Goal: Task Accomplishment & Management: Manage account settings

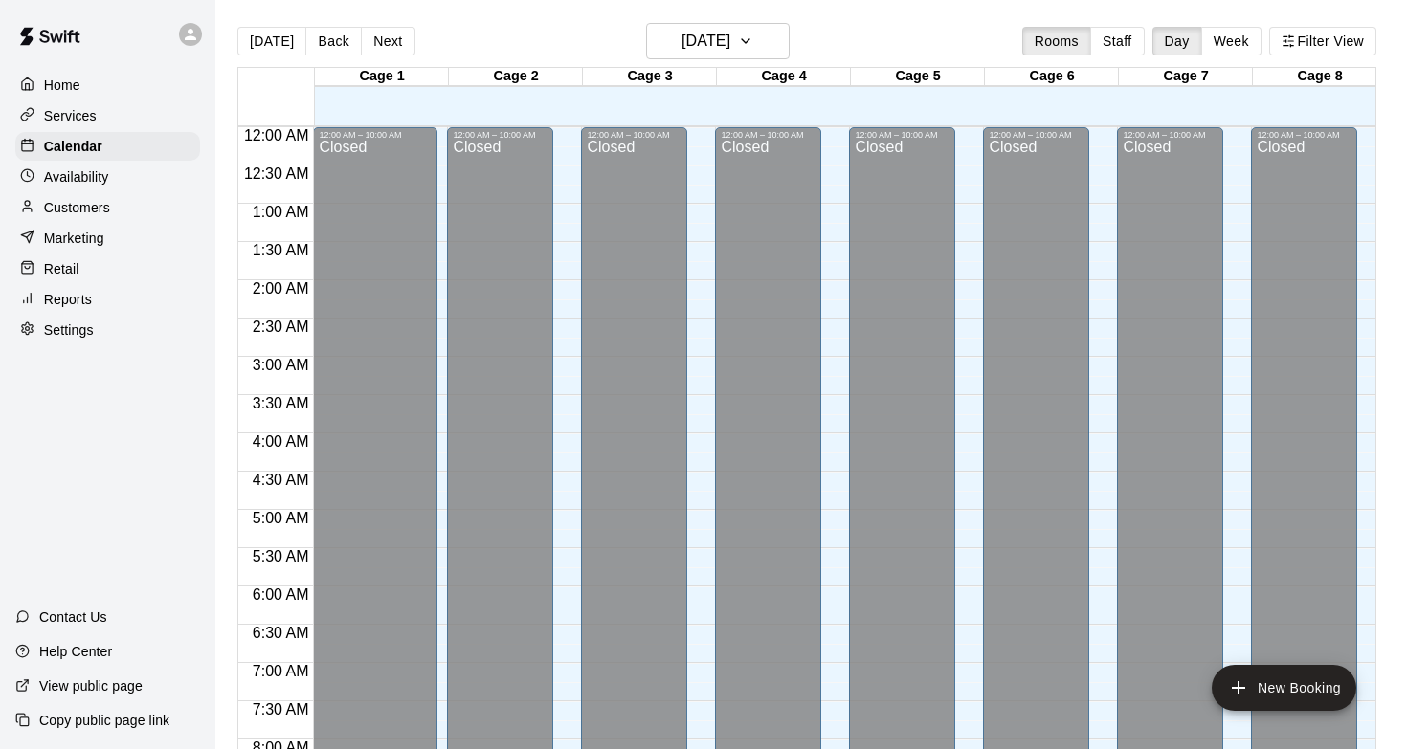
scroll to position [894, 0]
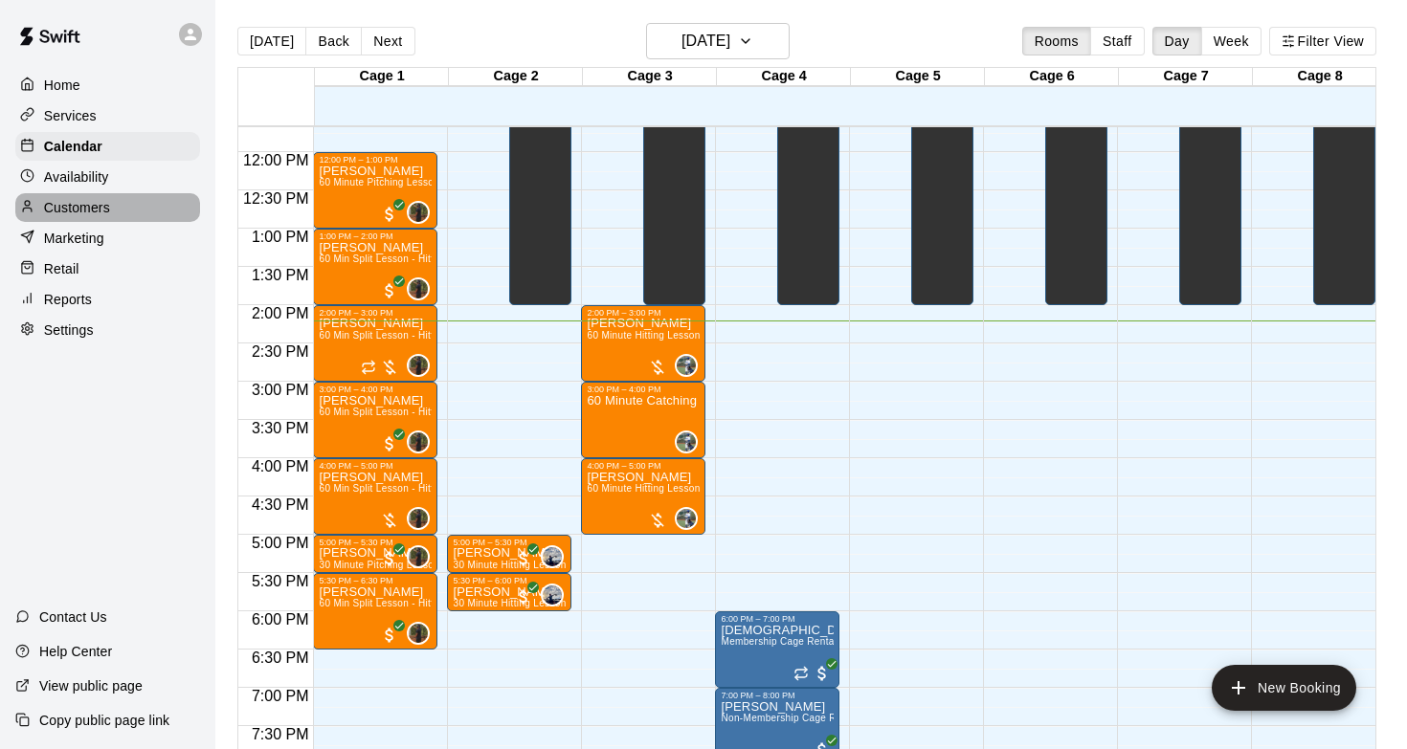
click at [155, 193] on div "Customers" at bounding box center [107, 207] width 185 height 29
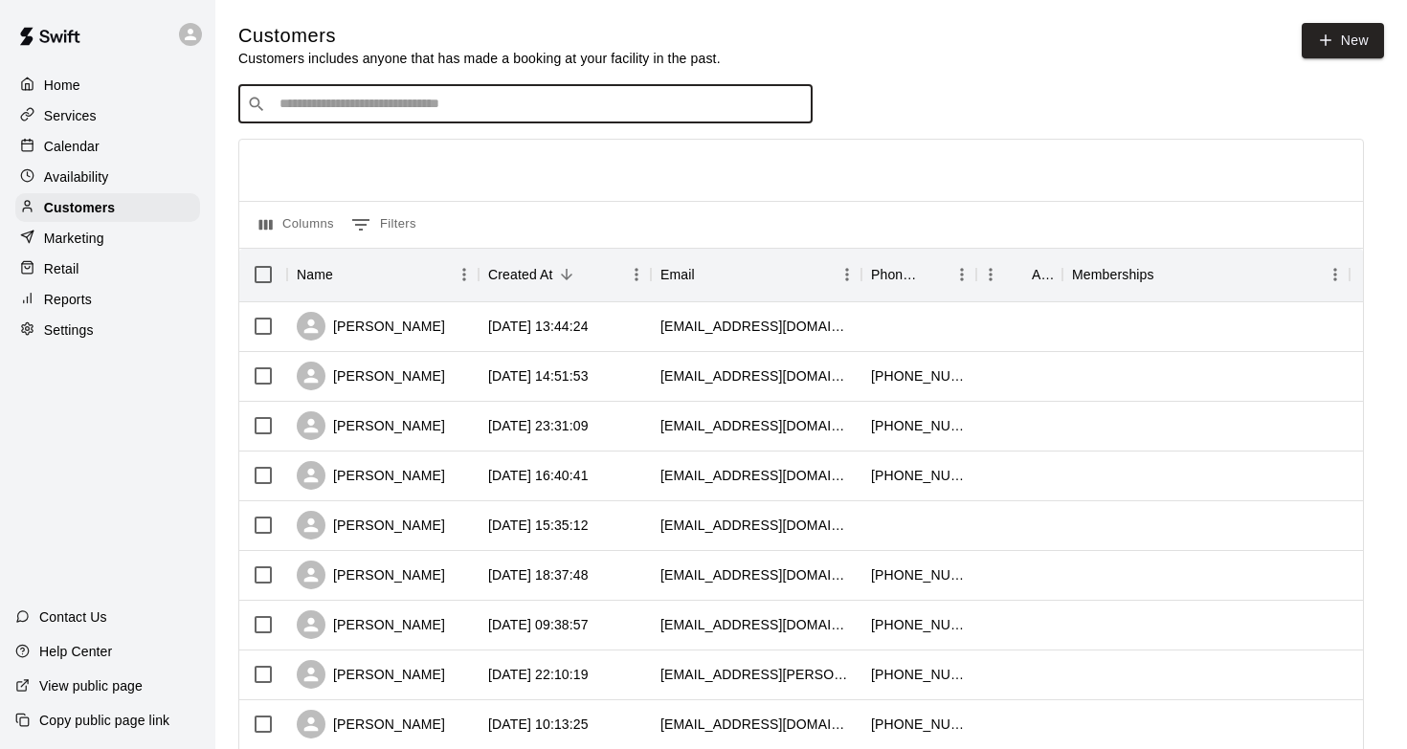
click at [397, 109] on input "Search customers by name or email" at bounding box center [539, 104] width 530 height 19
type input "****"
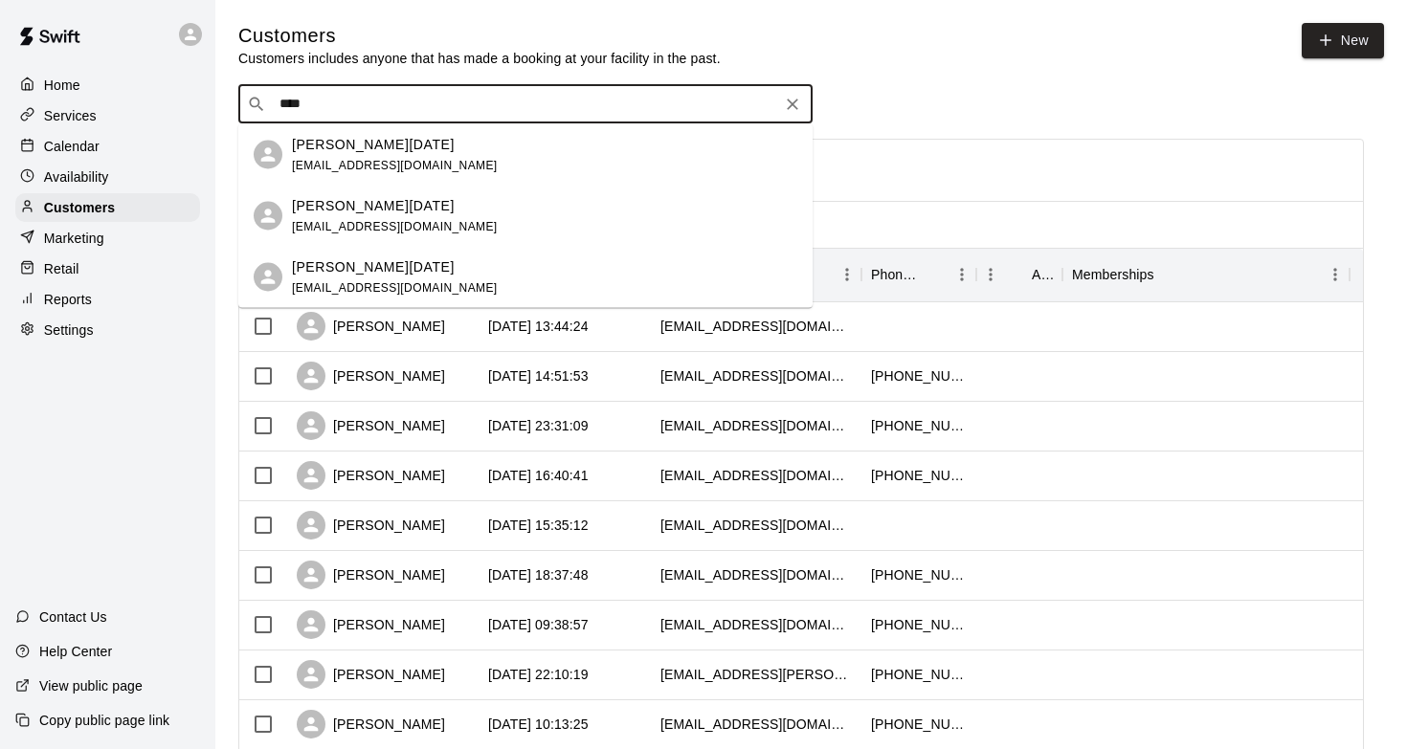
click at [419, 204] on div "[PERSON_NAME][DATE] [EMAIL_ADDRESS][DOMAIN_NAME]" at bounding box center [544, 215] width 505 height 41
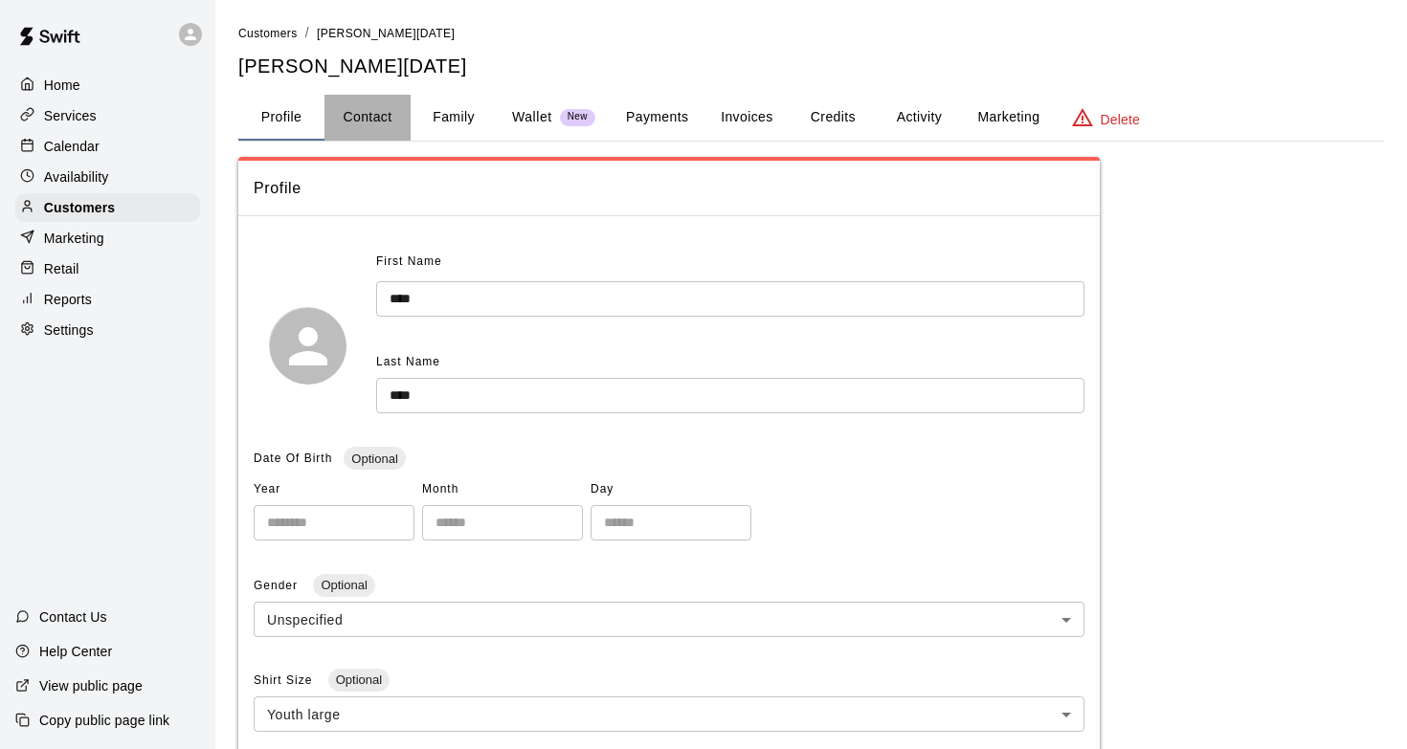
click at [391, 112] on button "Contact" at bounding box center [367, 118] width 86 height 46
select select "**"
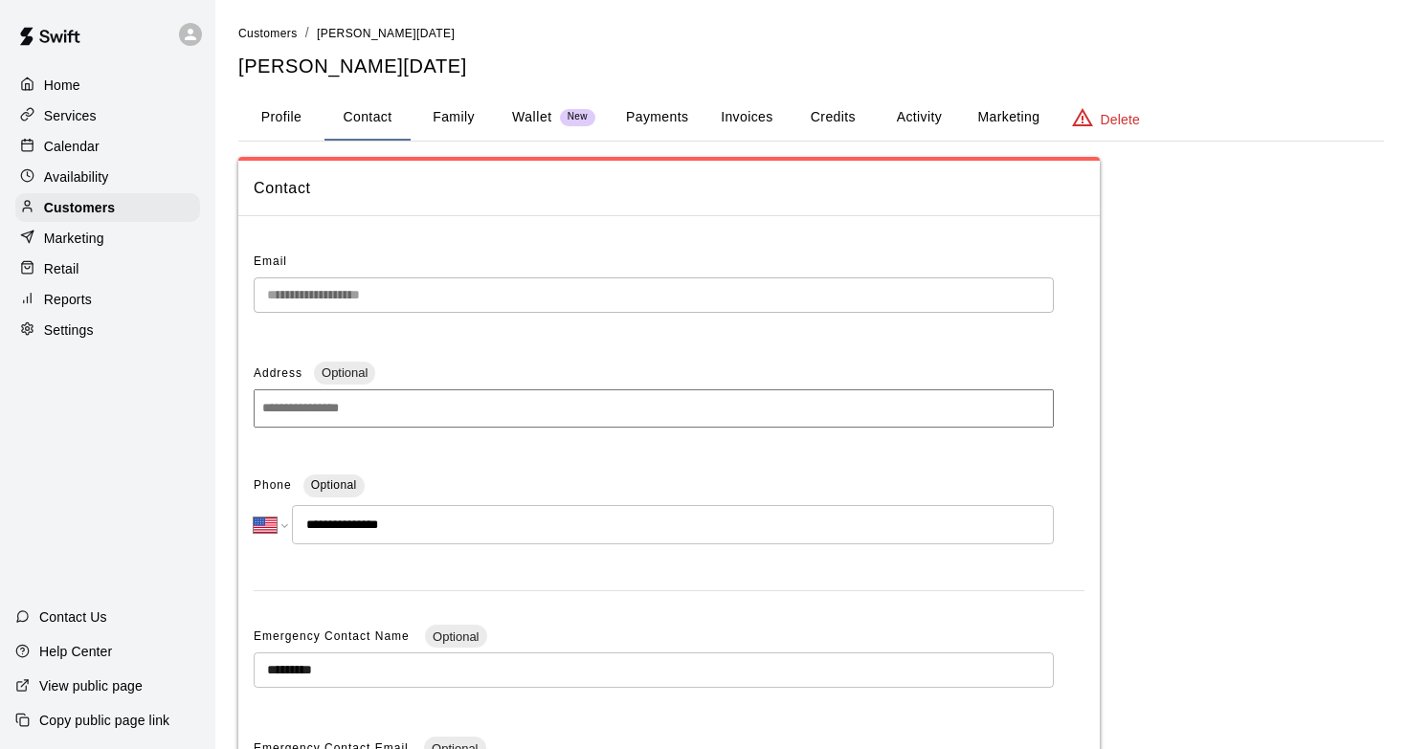
click at [663, 122] on button "Payments" at bounding box center [657, 118] width 93 height 46
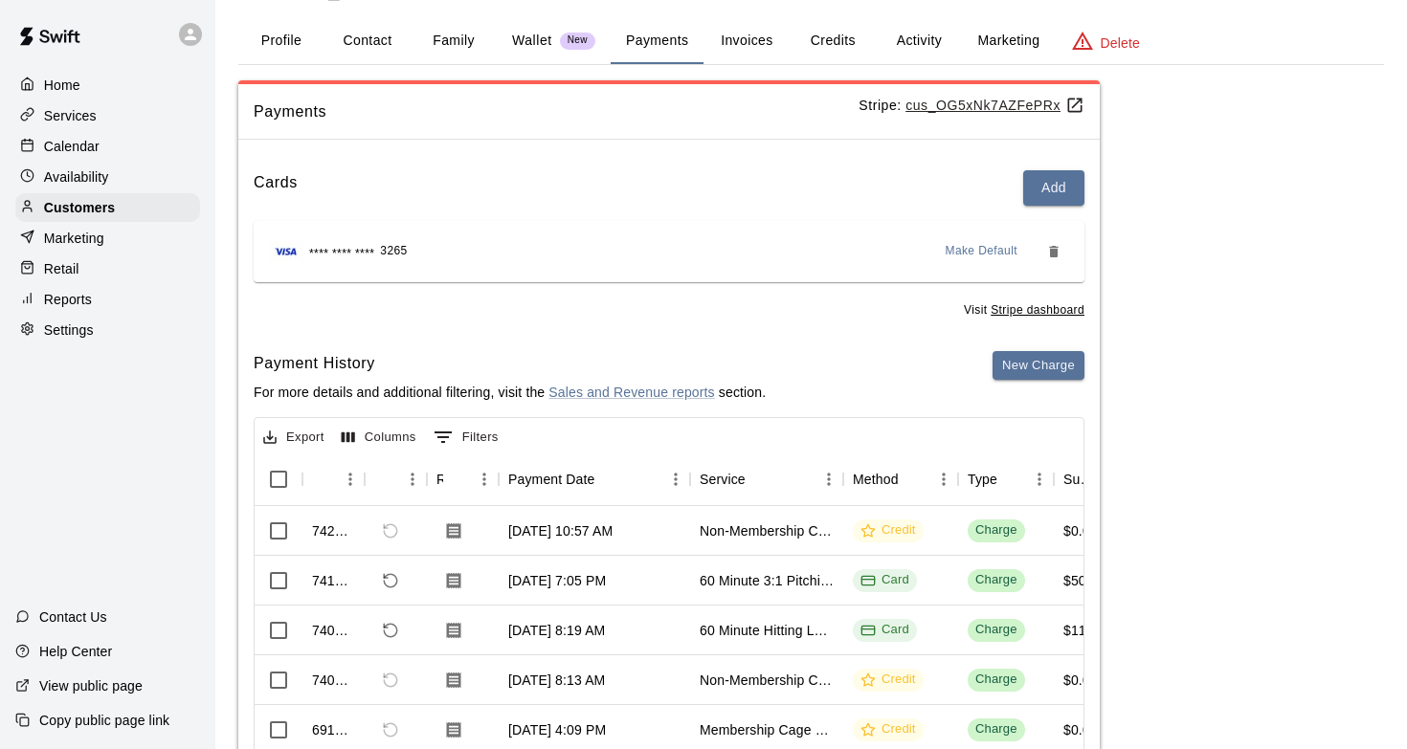
scroll to position [90, 0]
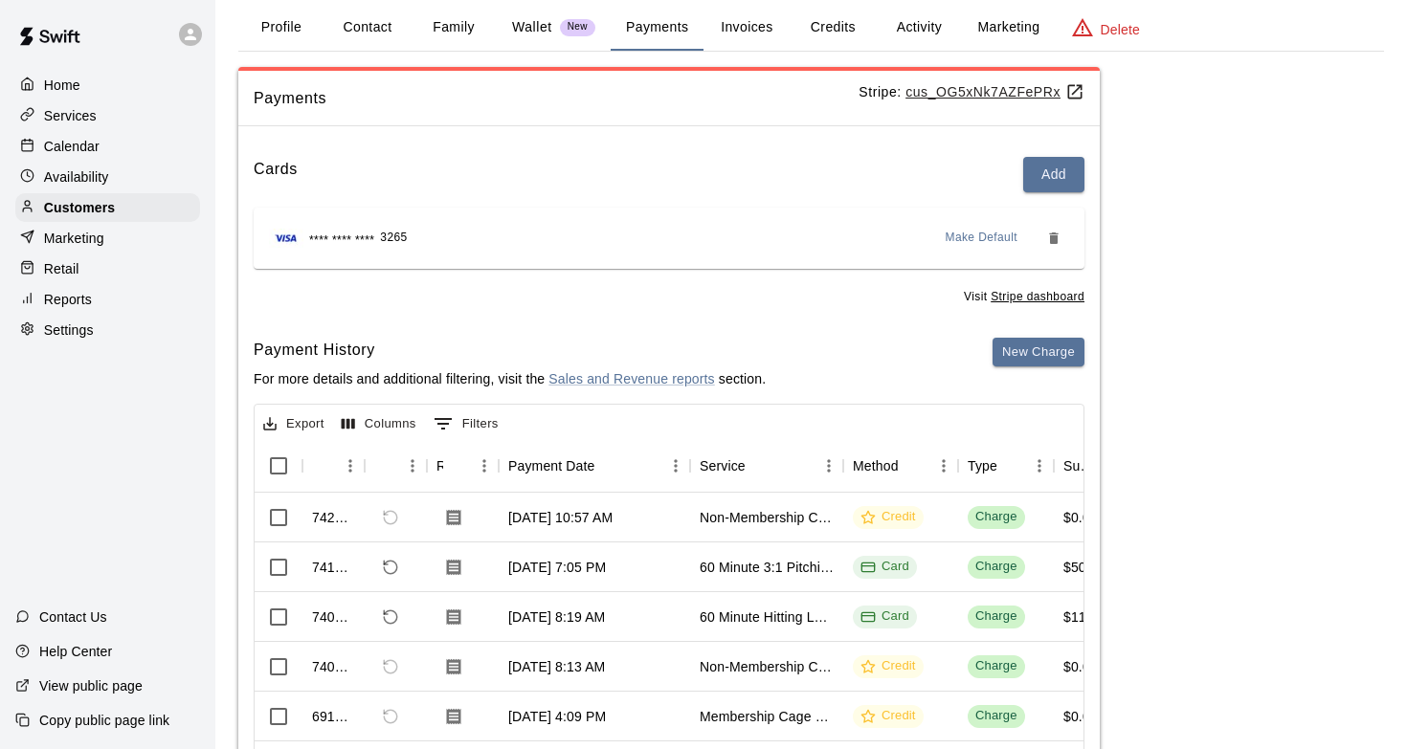
click at [908, 30] on button "Activity" at bounding box center [919, 28] width 86 height 46
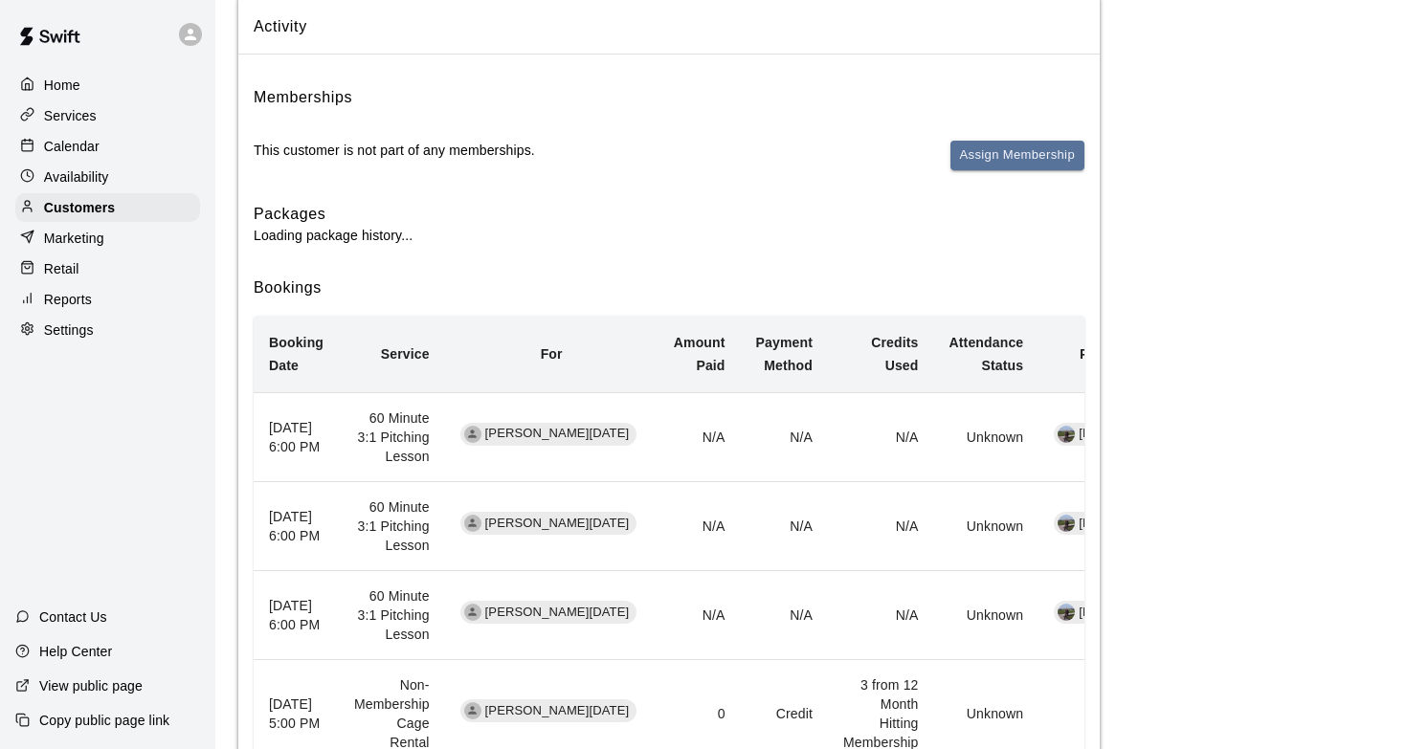
scroll to position [0, 0]
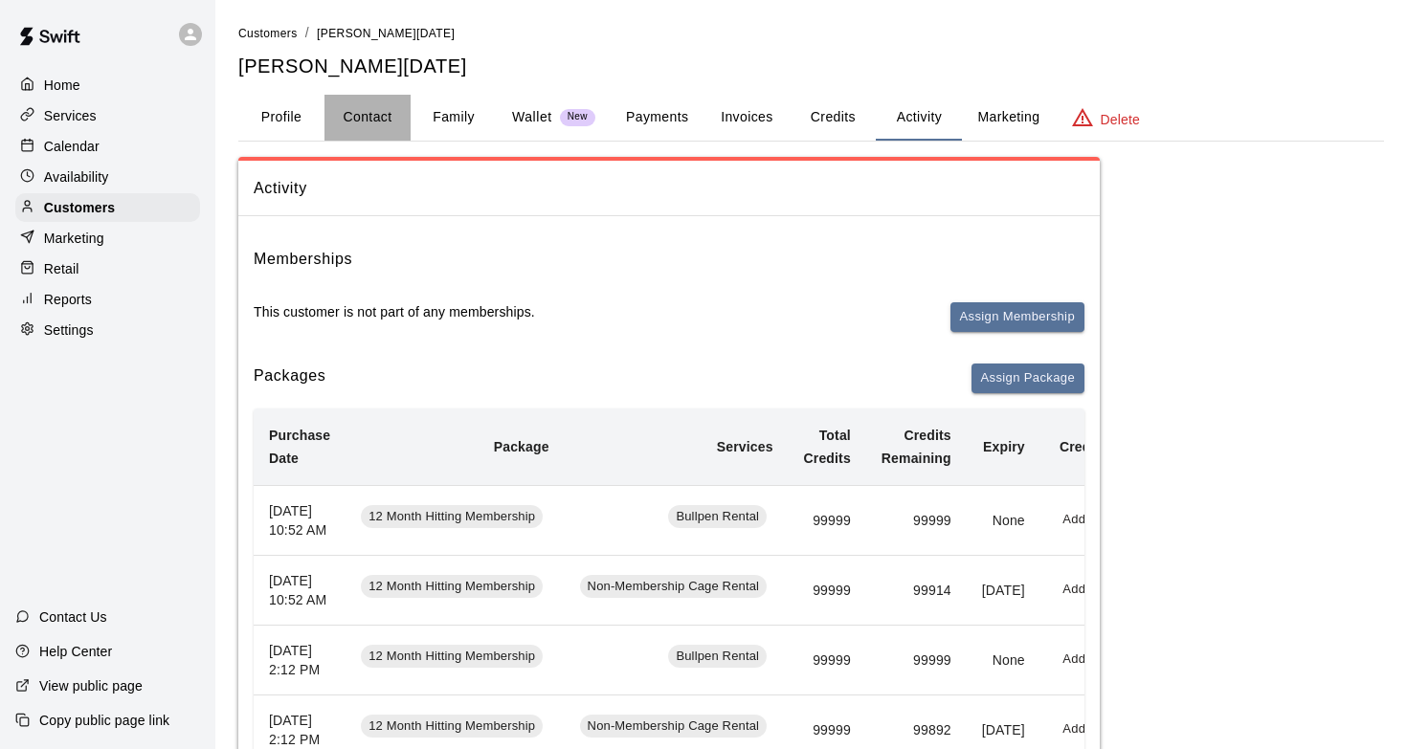
click at [378, 123] on button "Contact" at bounding box center [367, 118] width 86 height 46
select select "**"
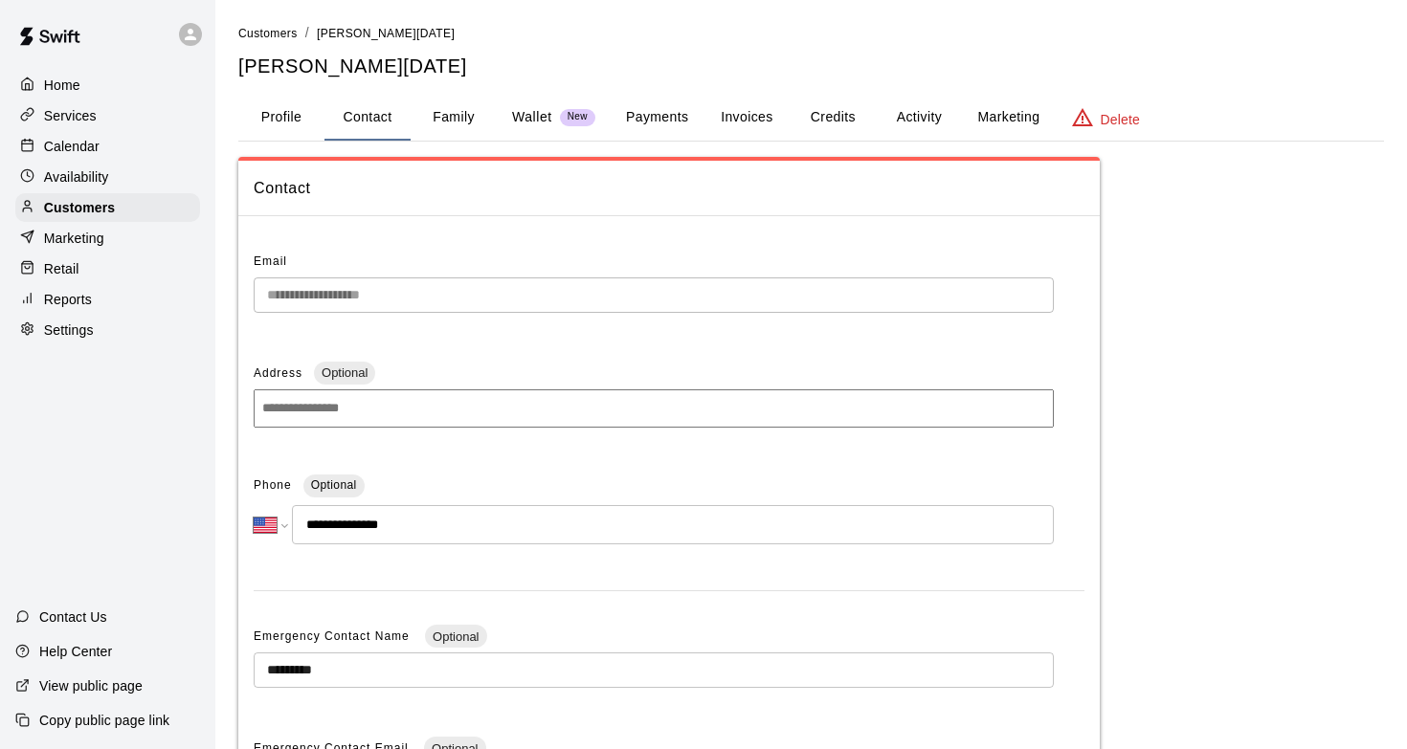
click at [651, 123] on button "Payments" at bounding box center [657, 118] width 93 height 46
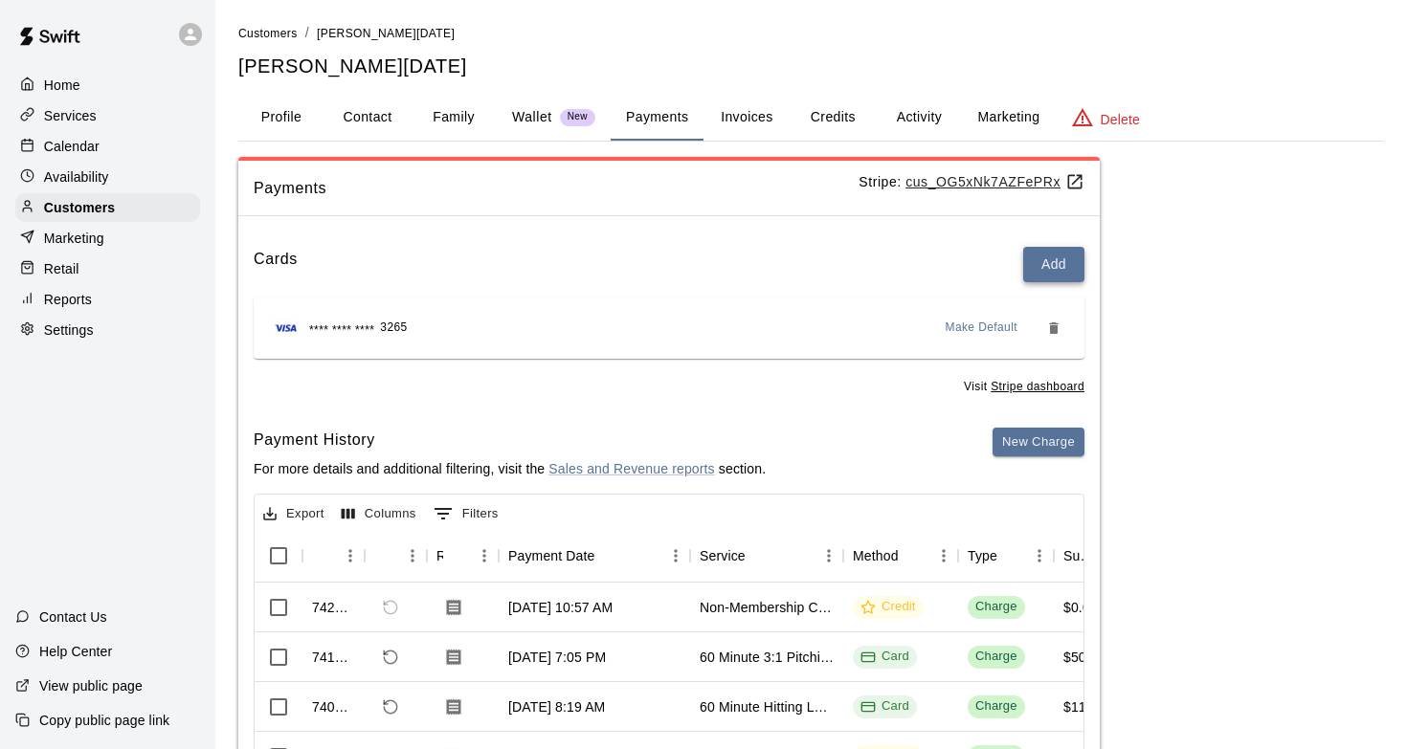
click at [1071, 268] on button "Add" at bounding box center [1053, 264] width 61 height 35
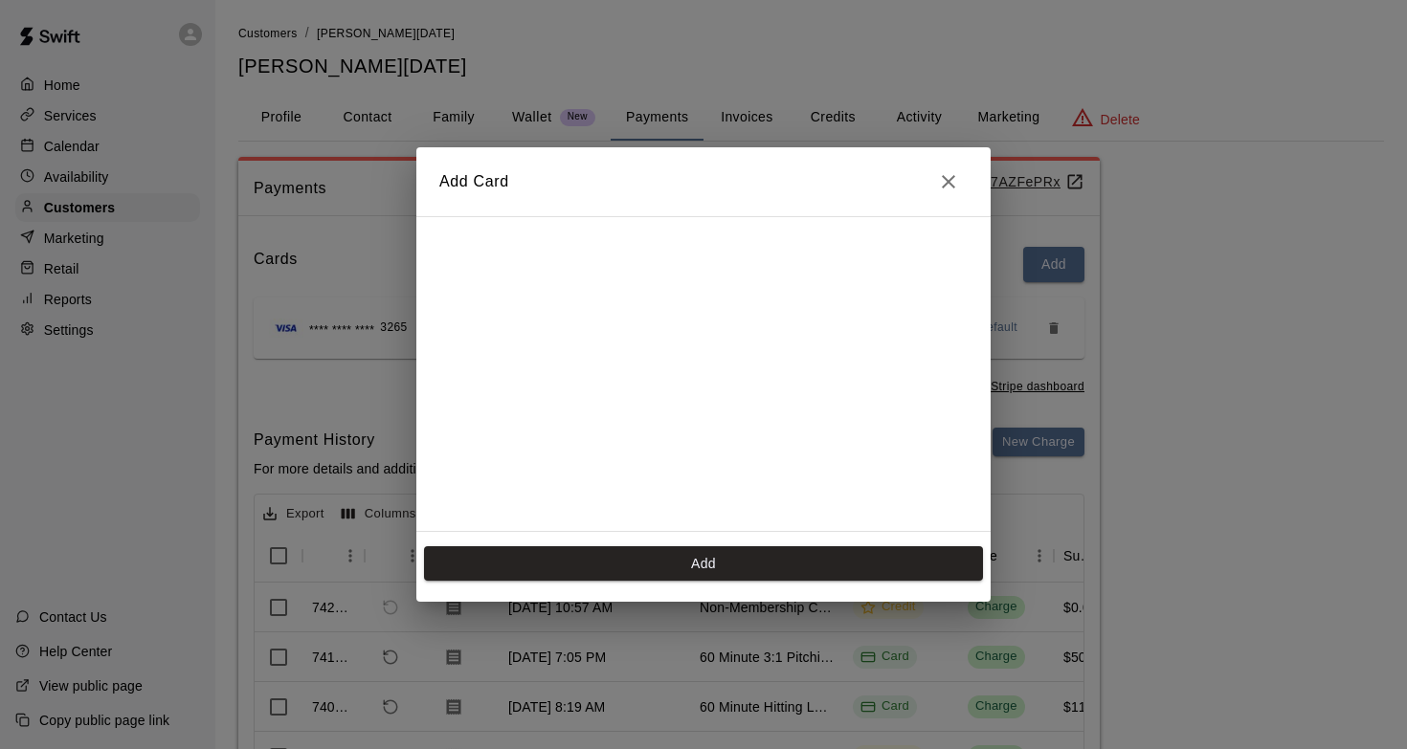
scroll to position [341, 0]
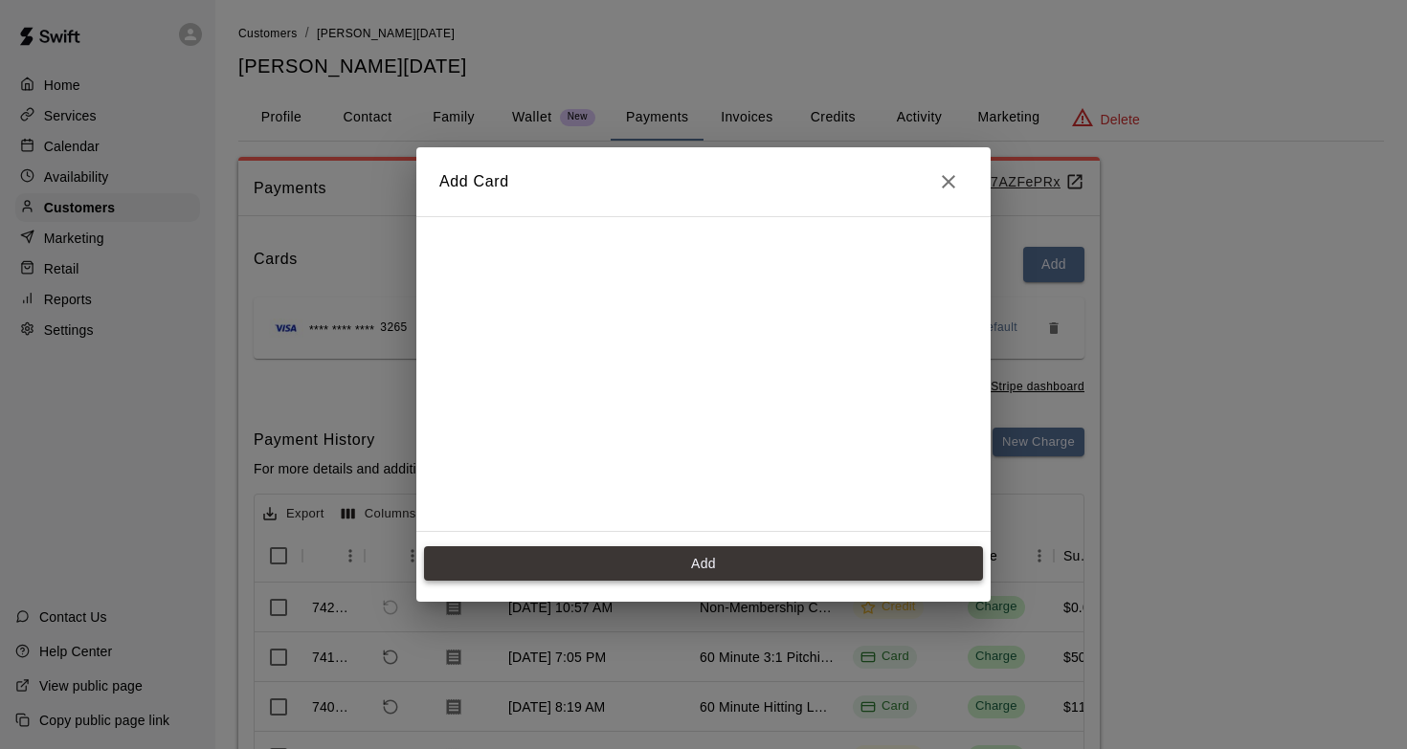
click at [766, 563] on button "Add" at bounding box center [703, 564] width 559 height 35
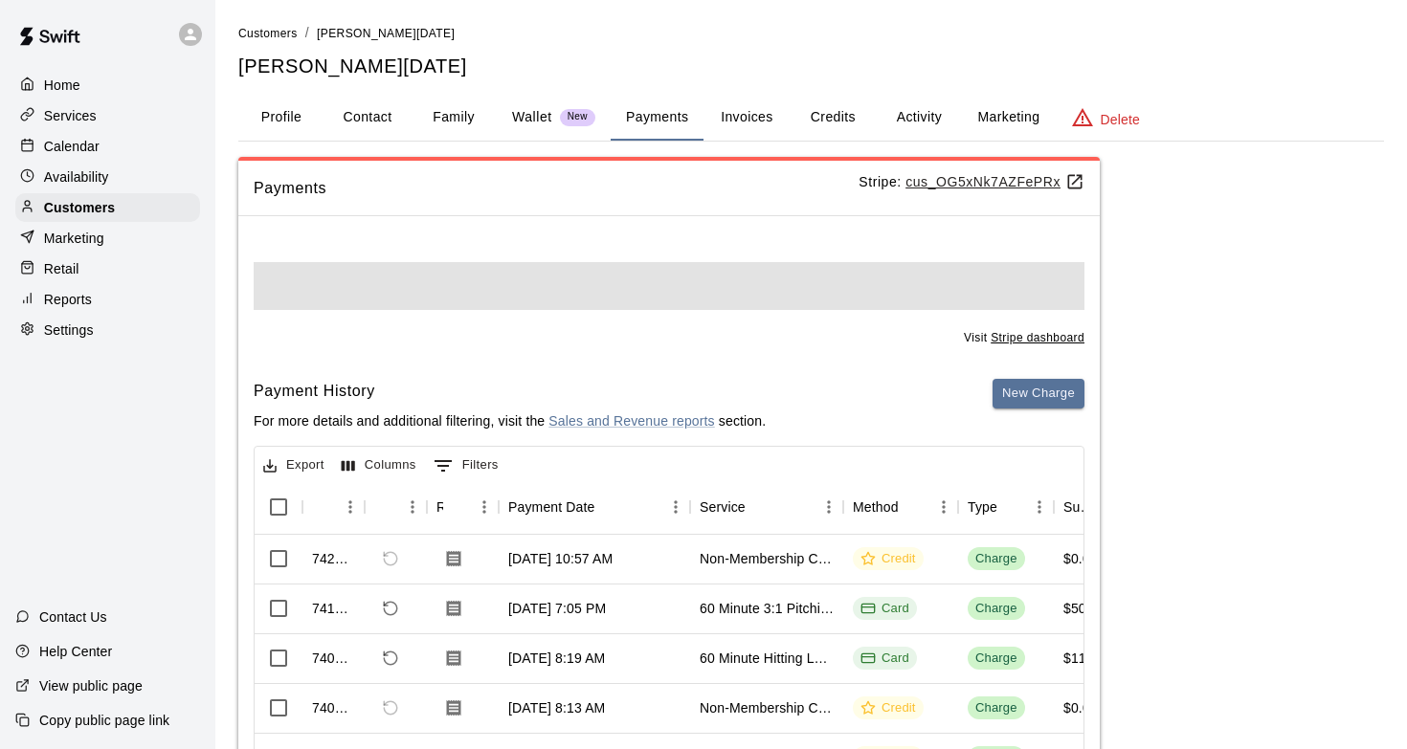
scroll to position [0, 0]
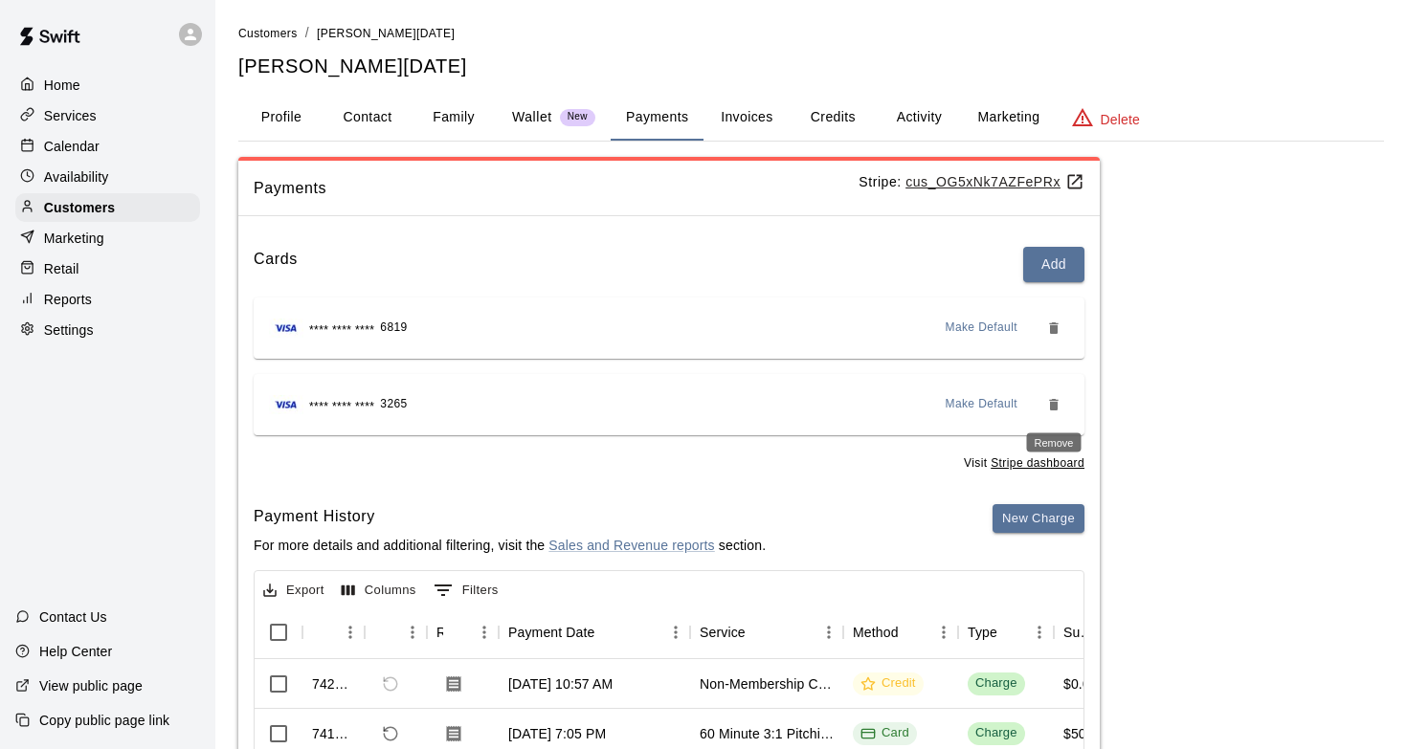
click at [1057, 404] on icon "Remove" at bounding box center [1053, 404] width 9 height 11
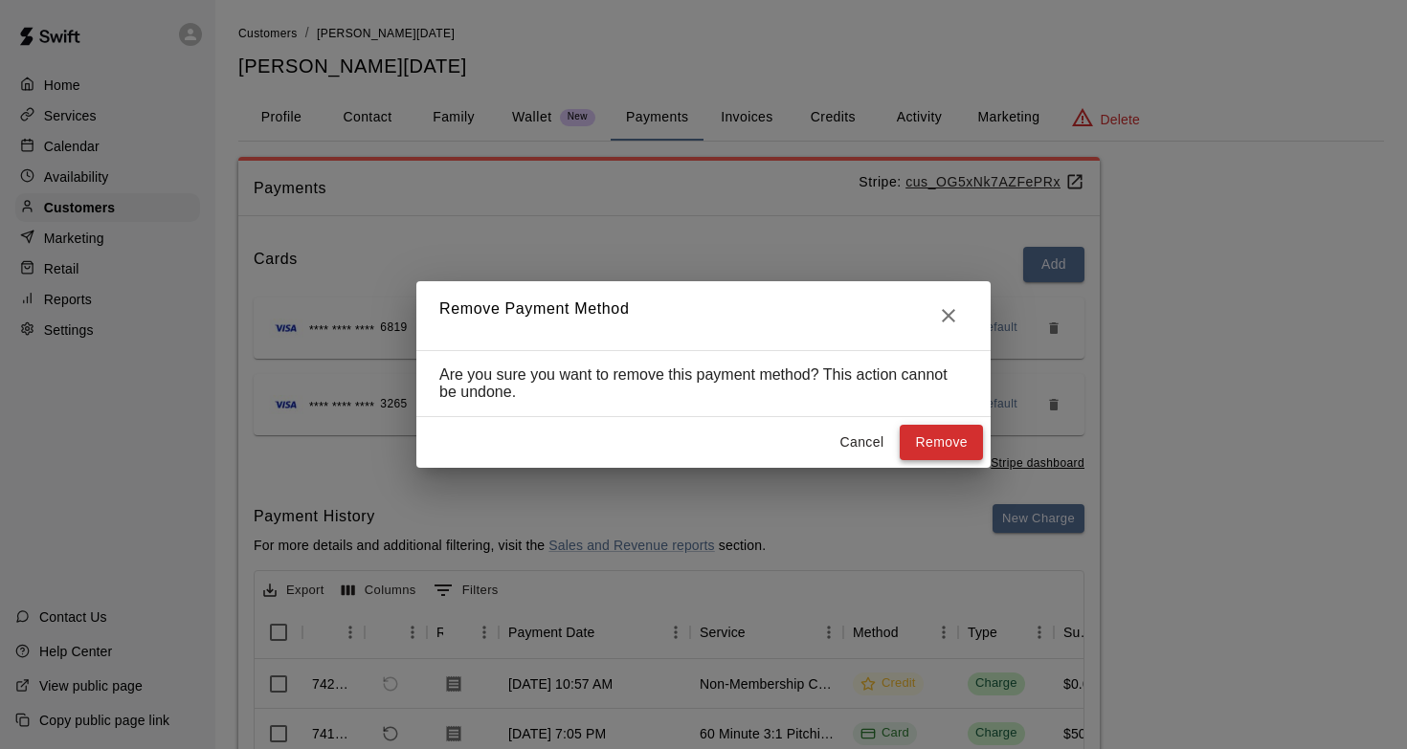
click at [948, 454] on button "Remove" at bounding box center [941, 442] width 83 height 35
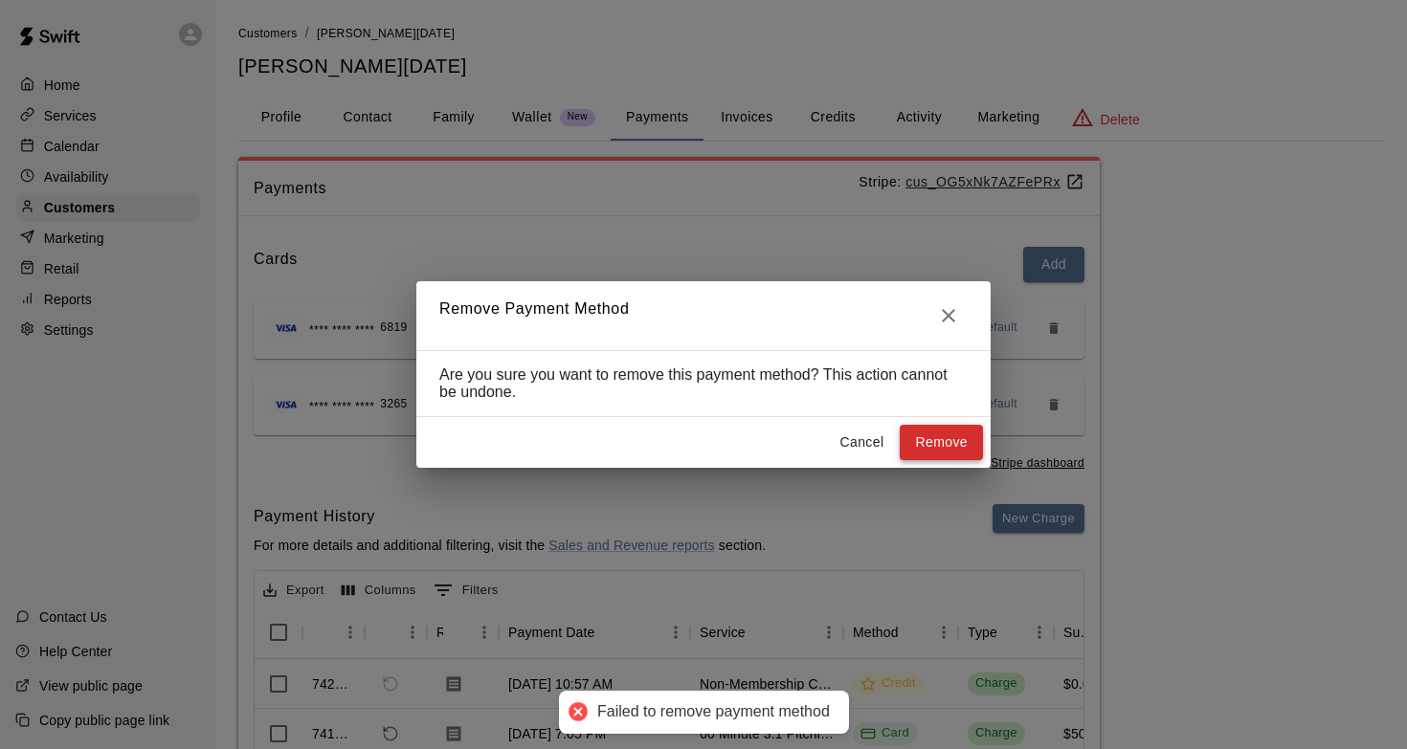
click at [923, 441] on button "Remove" at bounding box center [941, 442] width 83 height 35
click at [951, 324] on icon "Close" at bounding box center [948, 315] width 23 height 23
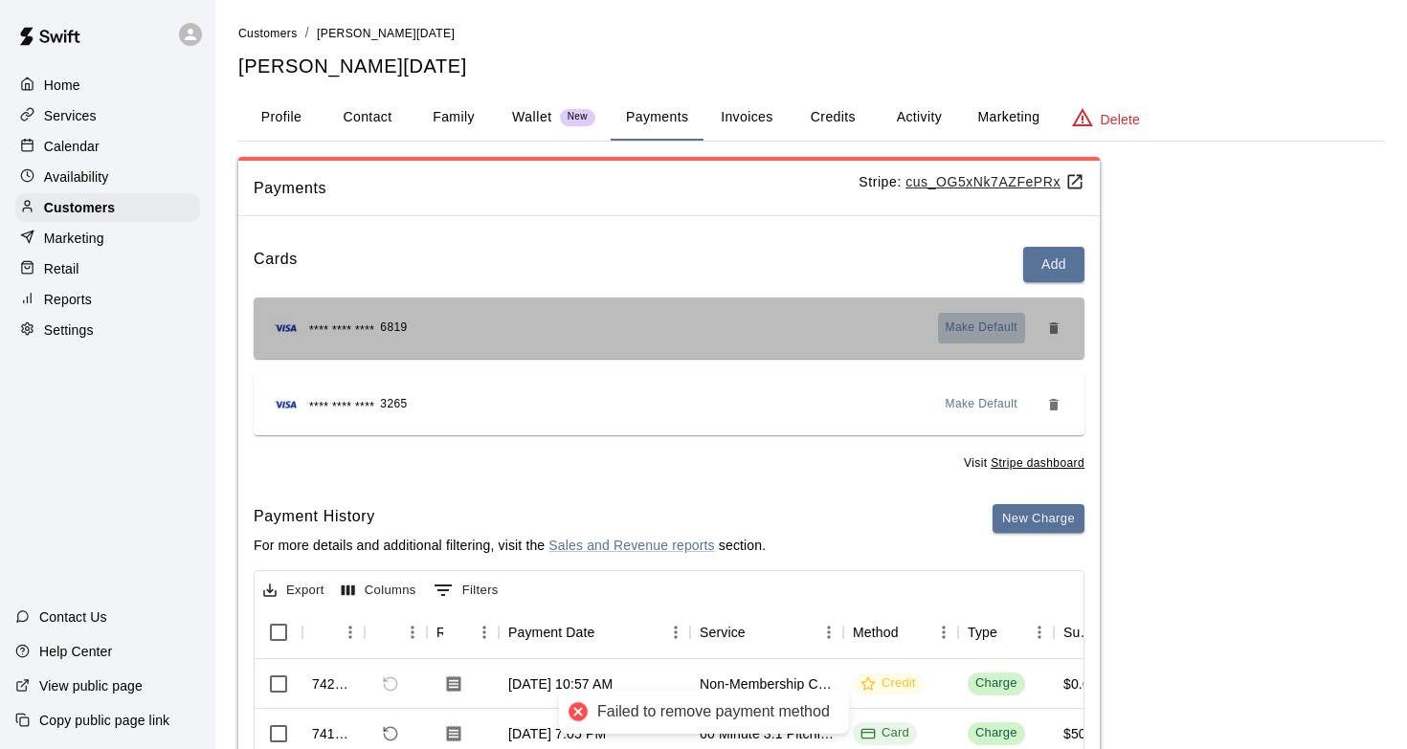
click at [968, 323] on span "Make Default" at bounding box center [982, 328] width 73 height 19
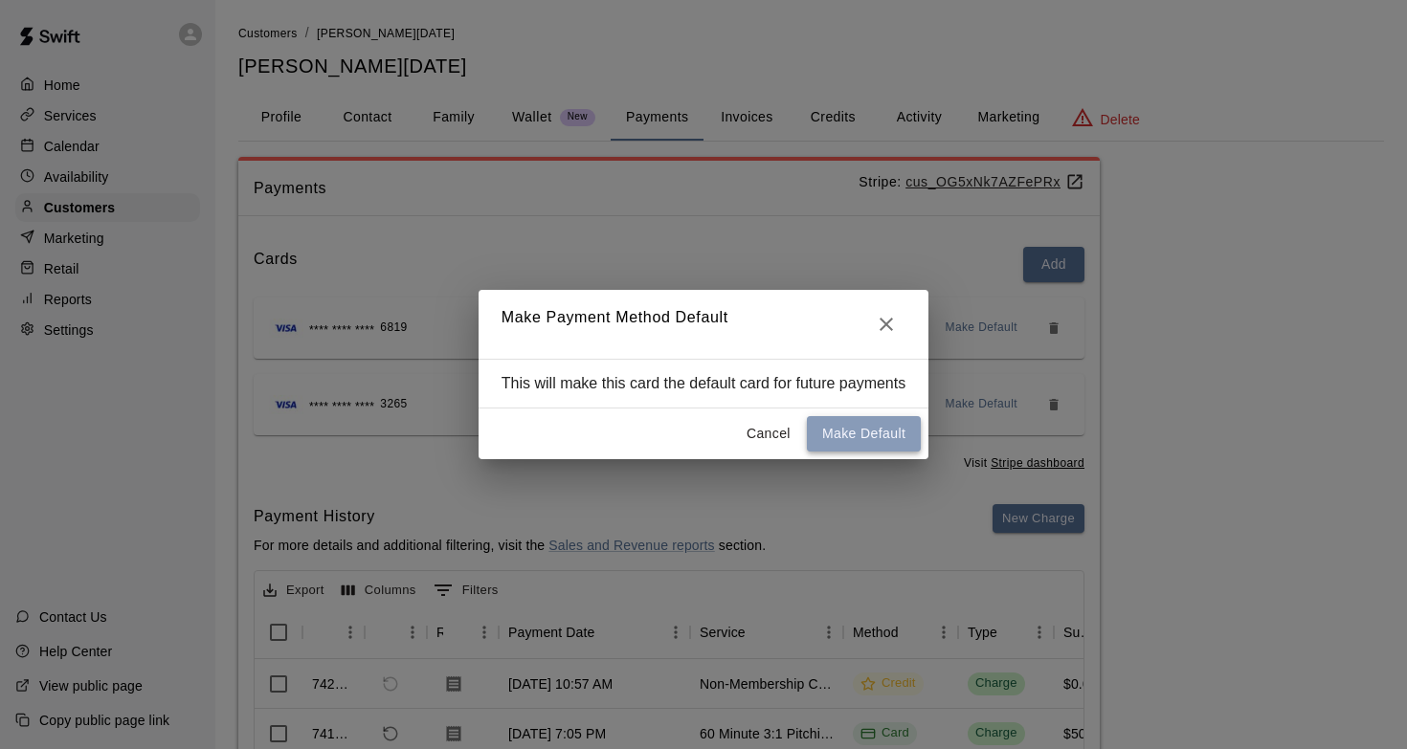
click at [881, 435] on button "Make Default" at bounding box center [864, 433] width 114 height 35
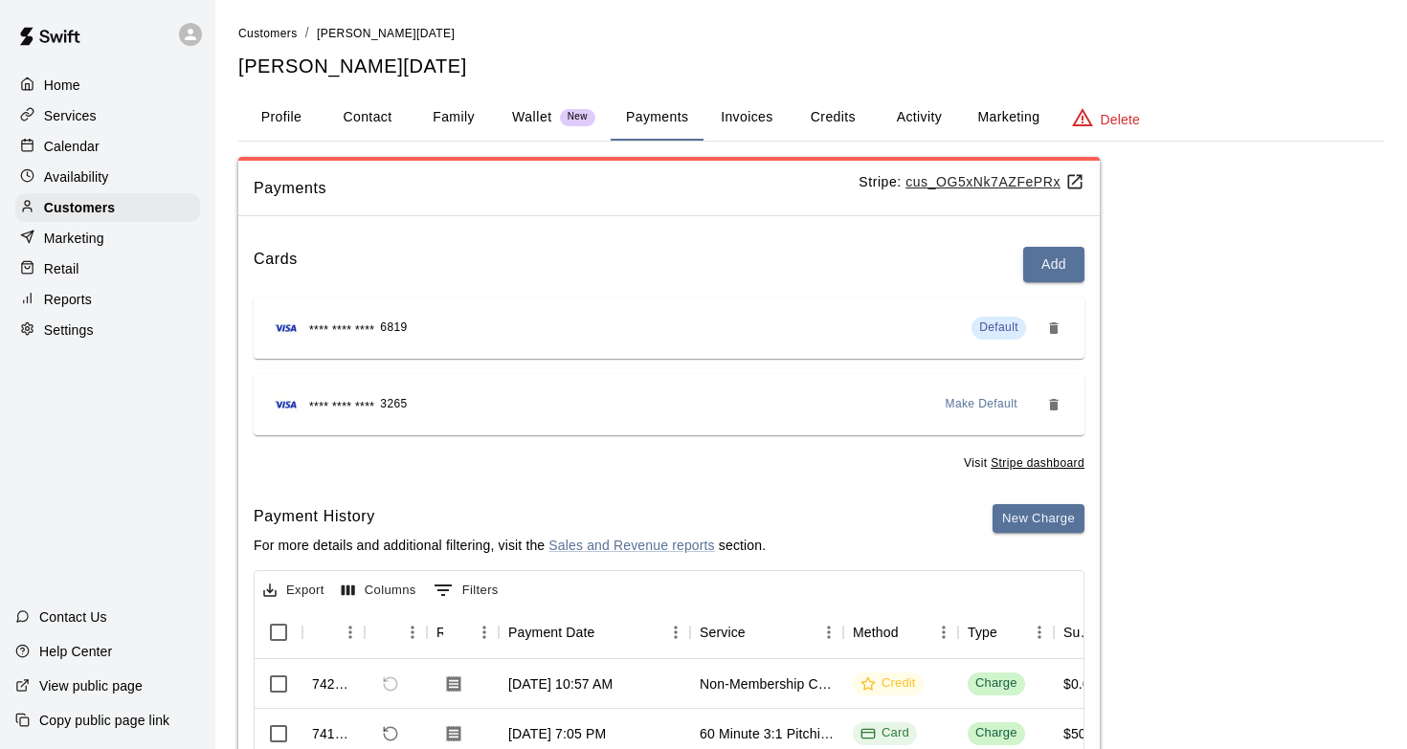
click at [101, 152] on div "Calendar" at bounding box center [107, 146] width 185 height 29
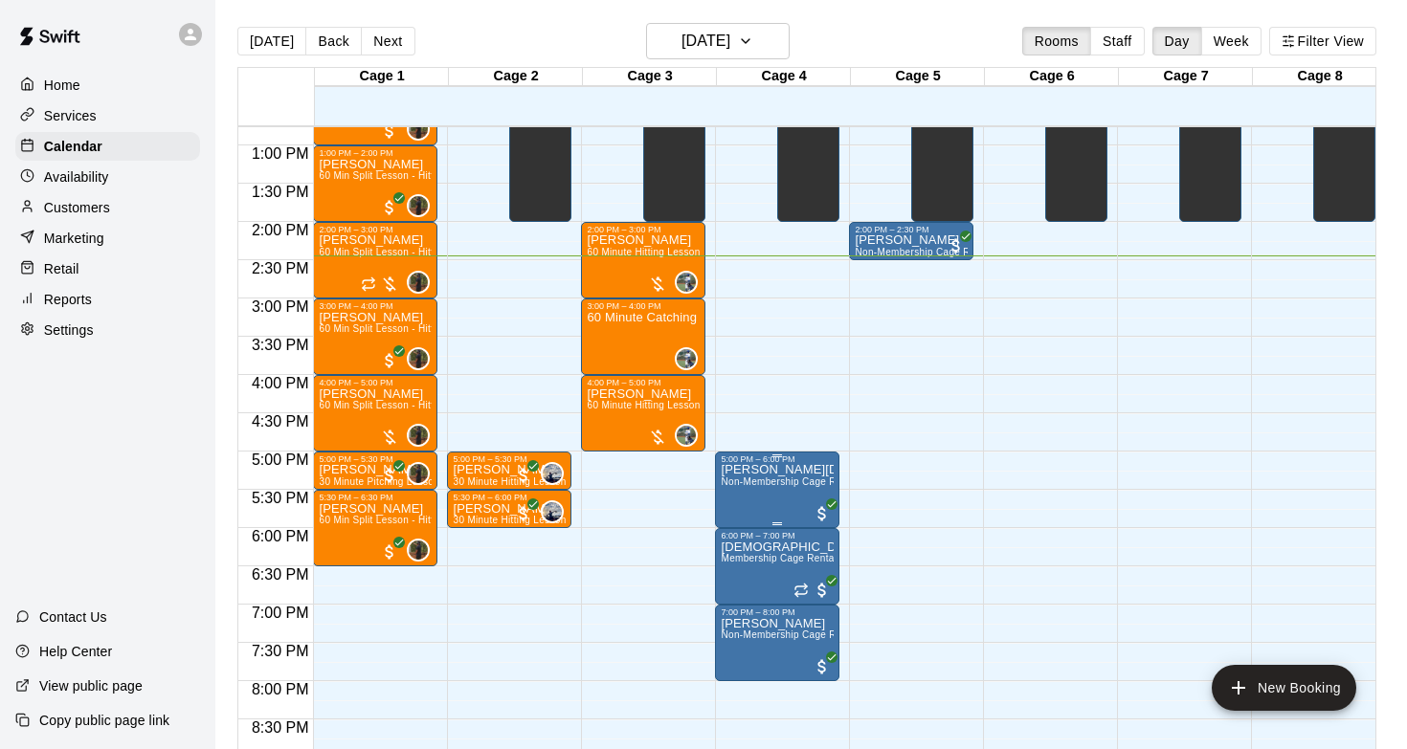
scroll to position [969, 0]
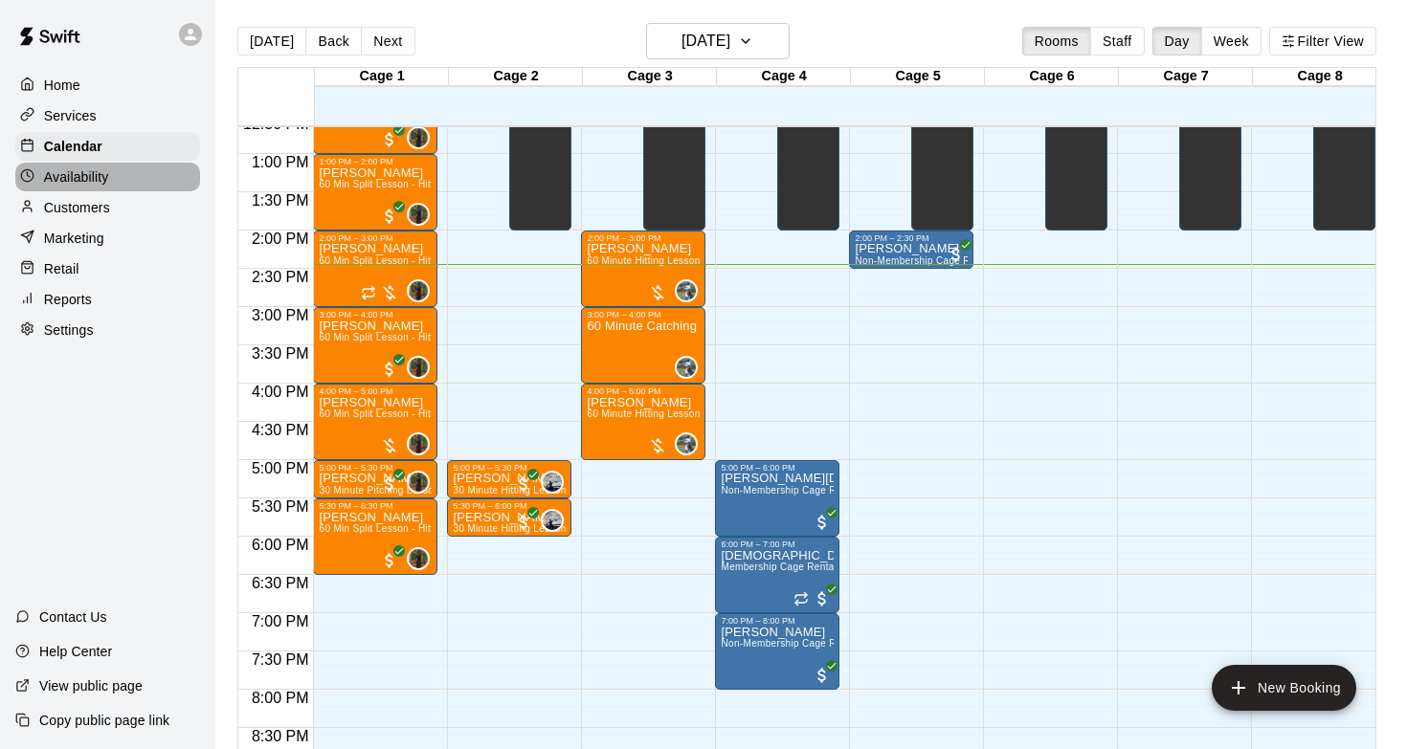
click at [124, 169] on div "Availability" at bounding box center [107, 177] width 185 height 29
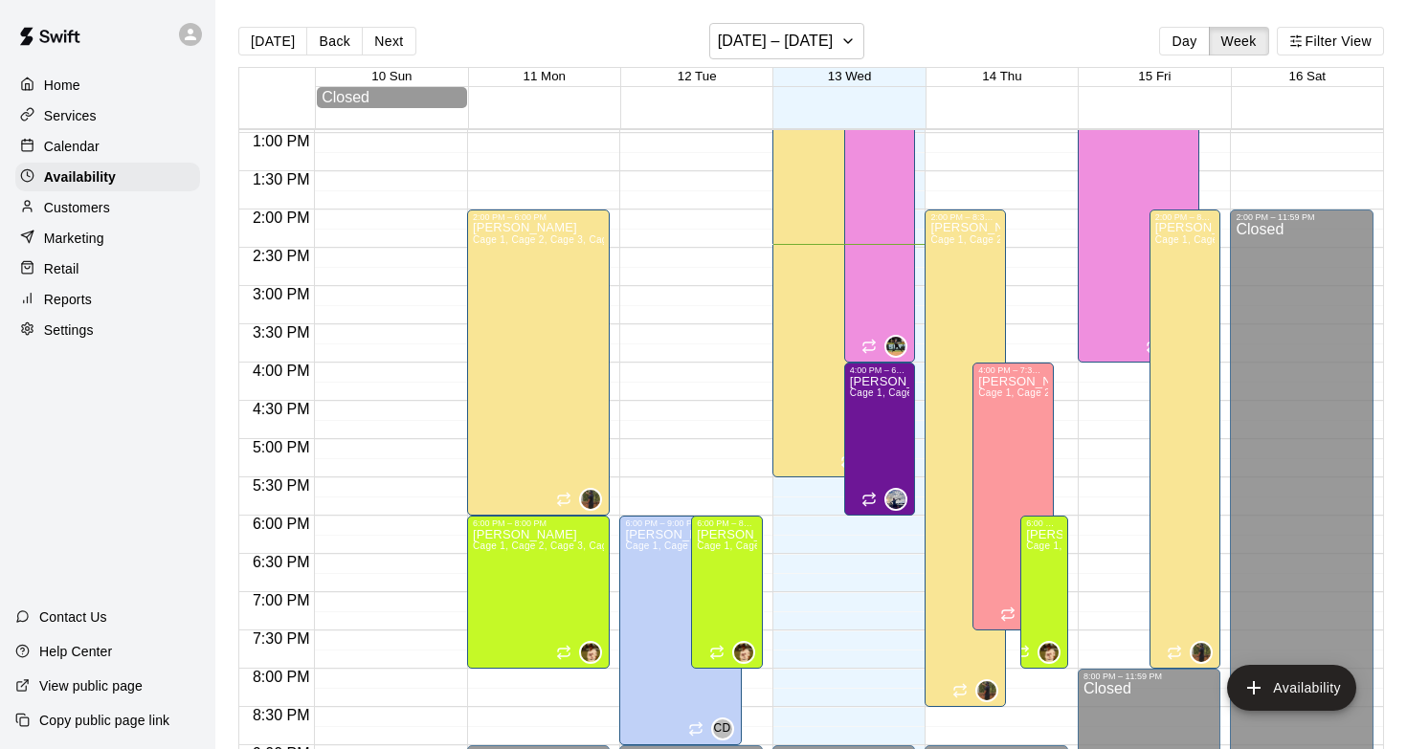
scroll to position [1011, 0]
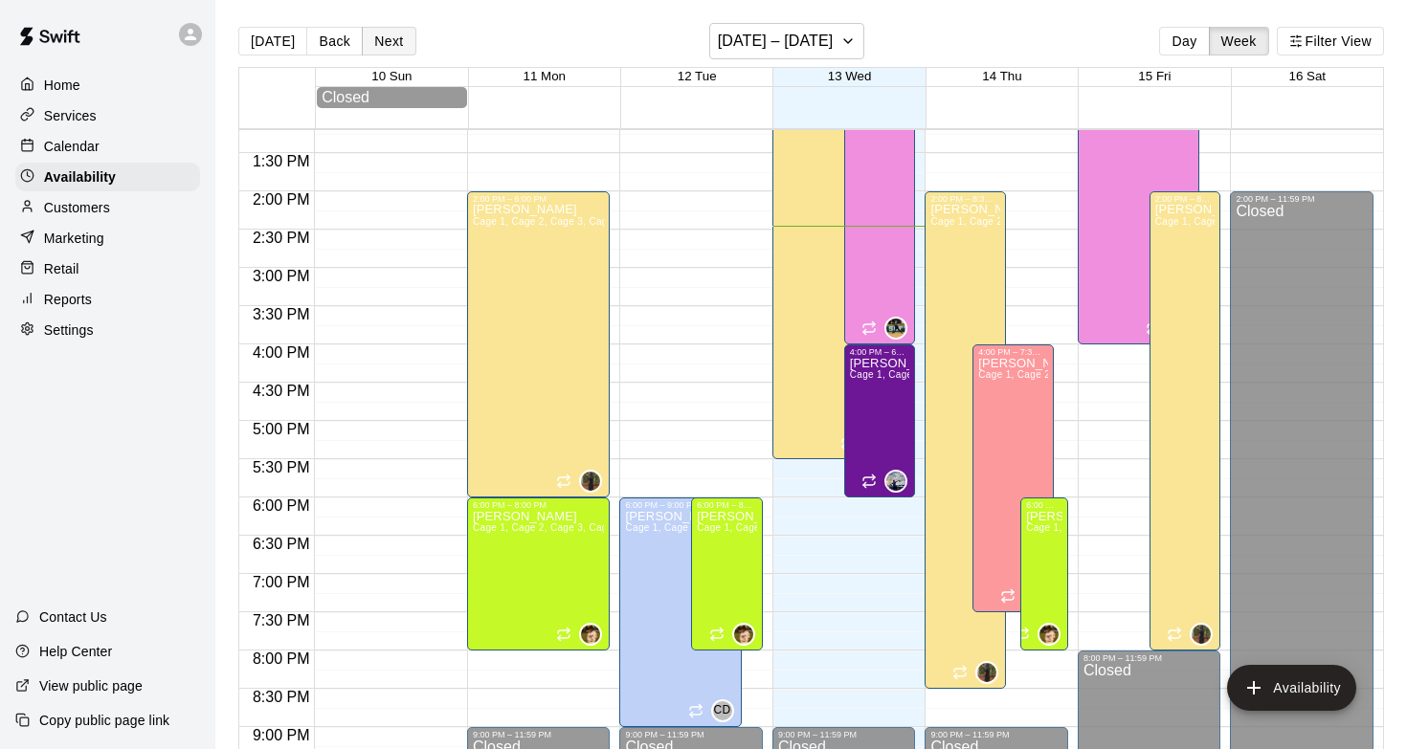
click at [403, 50] on button "Next" at bounding box center [389, 41] width 54 height 29
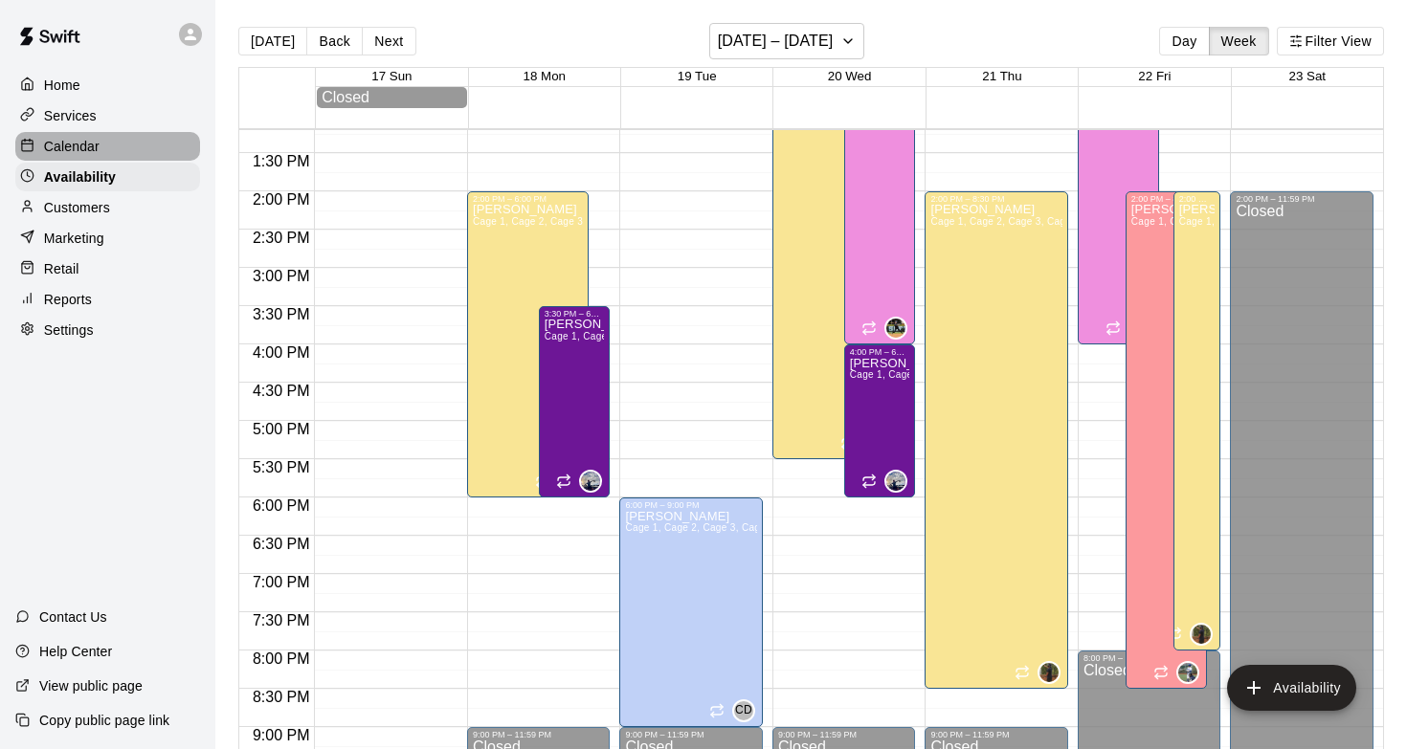
click at [102, 132] on div "Calendar" at bounding box center [107, 146] width 185 height 29
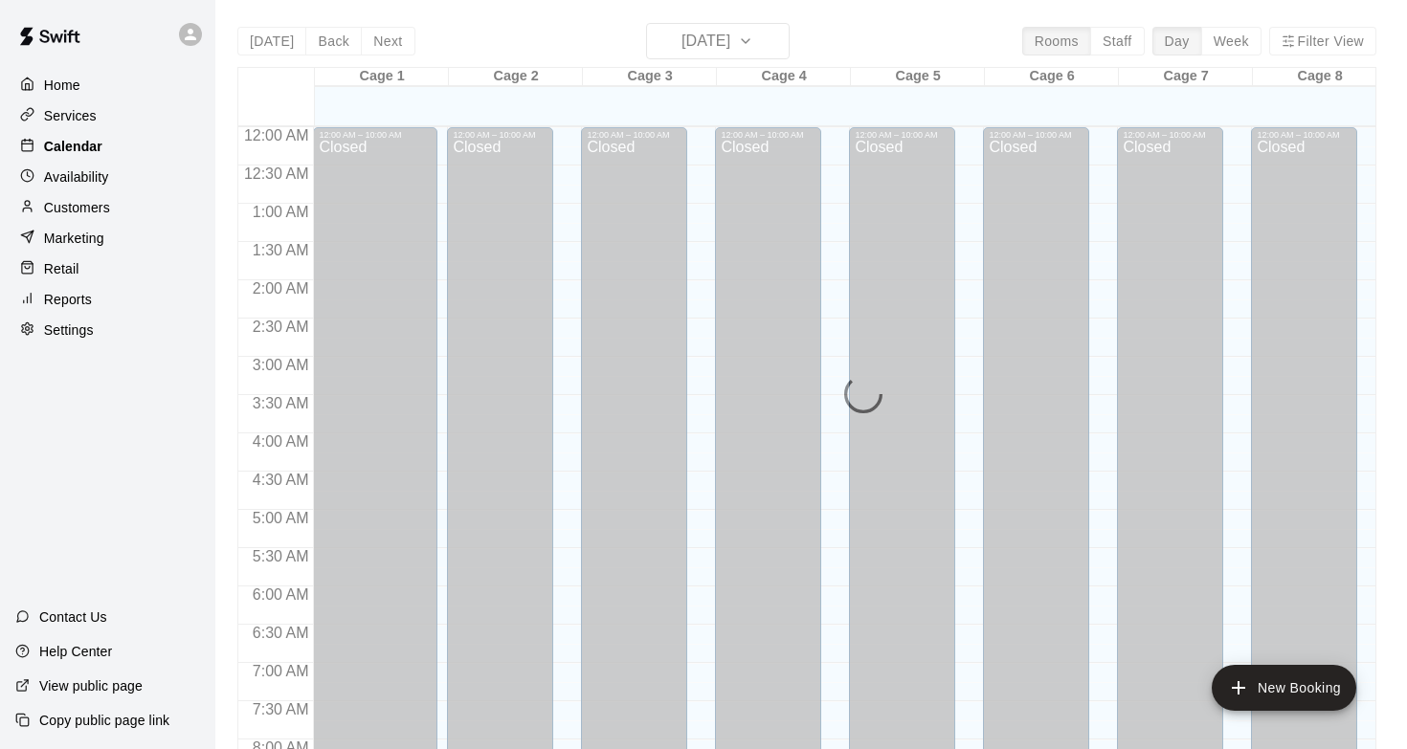
scroll to position [1110, 0]
